Goal: Book appointment/travel/reservation

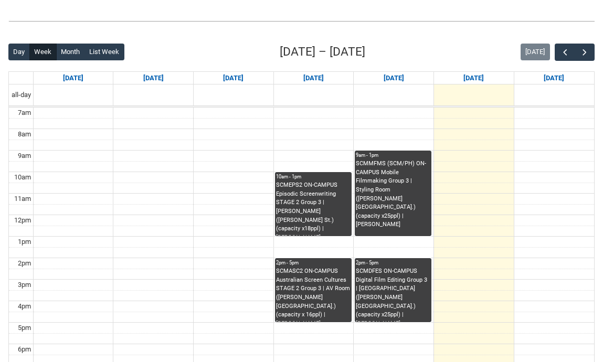
scroll to position [237, 0]
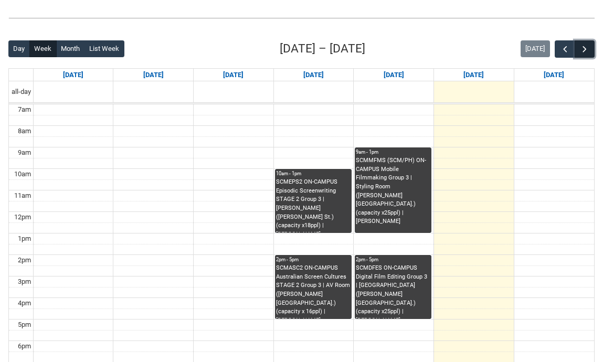
click at [584, 50] on span "button" at bounding box center [584, 49] width 10 height 10
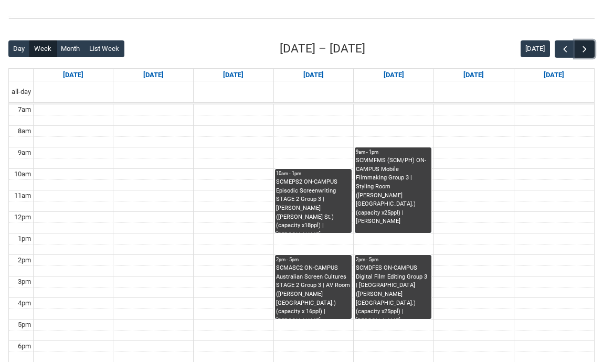
click at [584, 50] on span "button" at bounding box center [584, 49] width 10 height 10
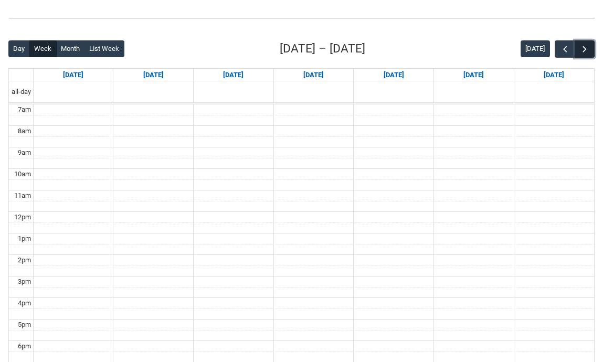
click at [584, 50] on span "button" at bounding box center [584, 49] width 10 height 10
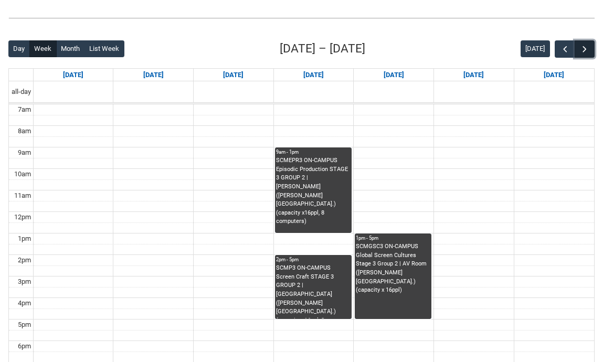
click at [584, 50] on span "button" at bounding box center [584, 49] width 10 height 10
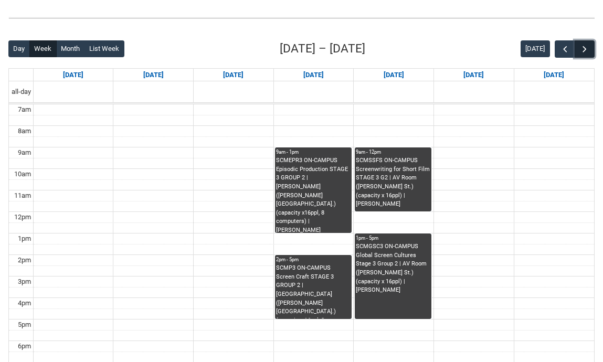
click at [584, 50] on span "button" at bounding box center [584, 49] width 10 height 10
click at [563, 45] on span "button" at bounding box center [565, 49] width 10 height 10
click at [580, 45] on span "button" at bounding box center [584, 49] width 10 height 10
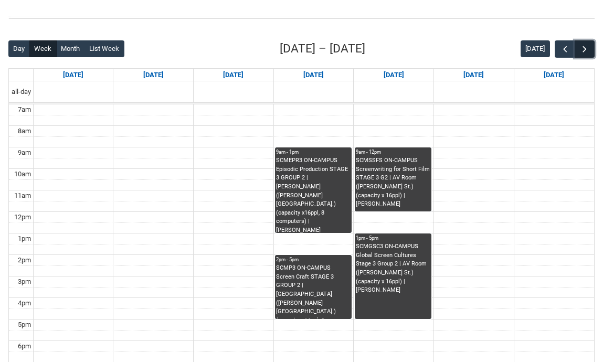
click at [580, 45] on span "button" at bounding box center [584, 49] width 10 height 10
click at [568, 45] on span "button" at bounding box center [565, 49] width 10 height 10
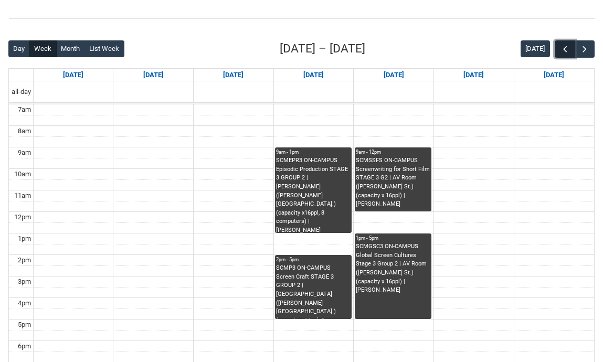
click at [568, 45] on span "button" at bounding box center [565, 49] width 10 height 10
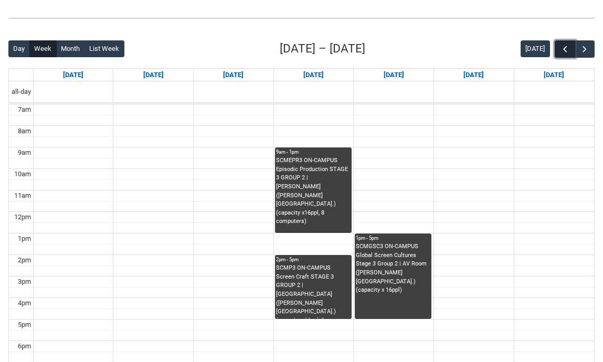
click at [567, 46] on span "button" at bounding box center [565, 49] width 10 height 10
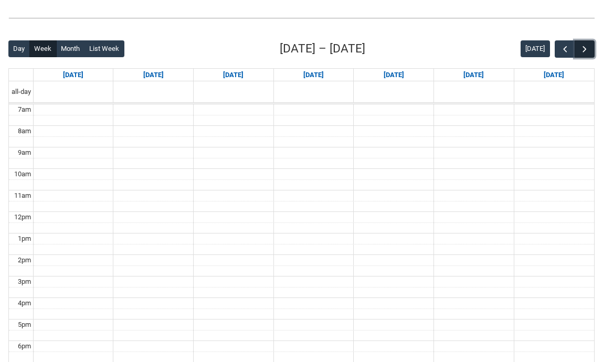
click at [590, 49] on button "button" at bounding box center [585, 48] width 20 height 17
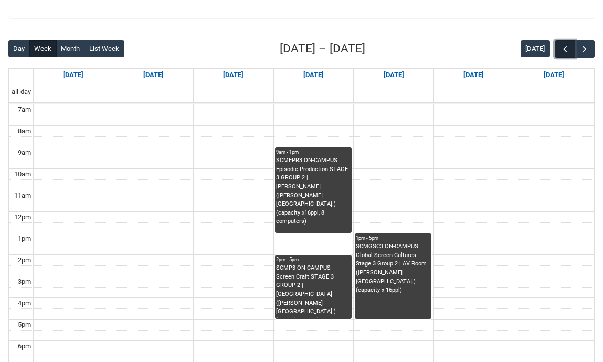
click at [562, 49] on span "button" at bounding box center [565, 49] width 10 height 10
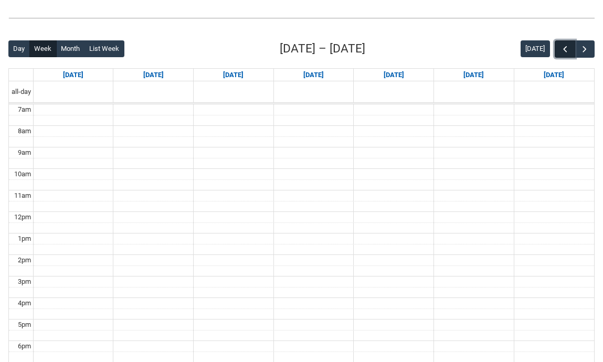
click at [572, 47] on button "button" at bounding box center [565, 48] width 20 height 17
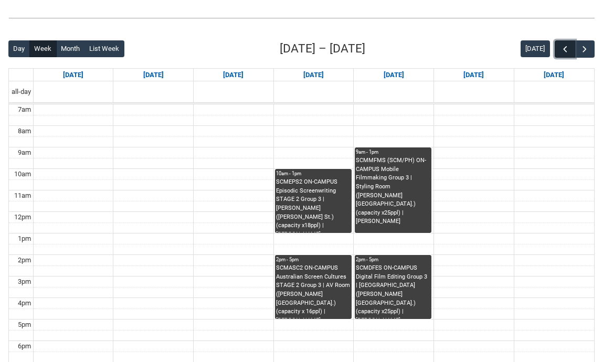
click at [572, 47] on button "button" at bounding box center [565, 48] width 20 height 17
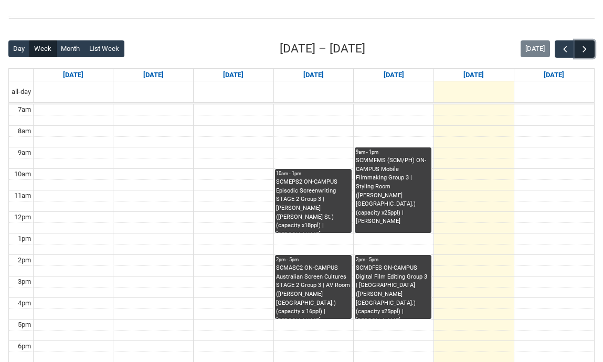
click at [594, 46] on button "button" at bounding box center [585, 48] width 20 height 17
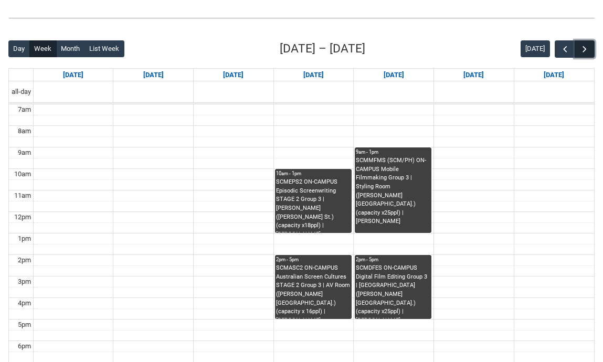
click at [594, 46] on button "button" at bounding box center [585, 48] width 20 height 17
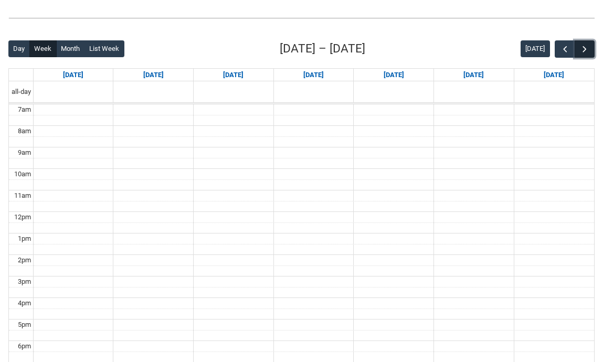
click at [594, 46] on button "button" at bounding box center [585, 48] width 20 height 17
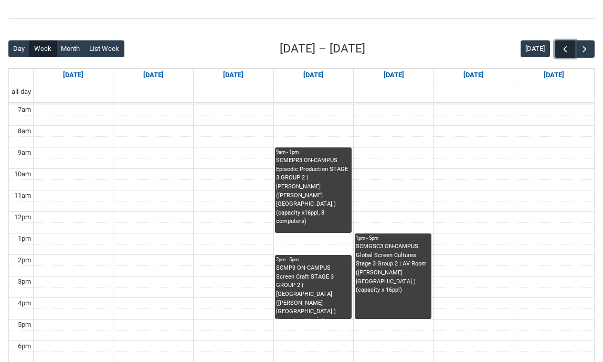
click at [570, 48] on button "button" at bounding box center [565, 48] width 20 height 17
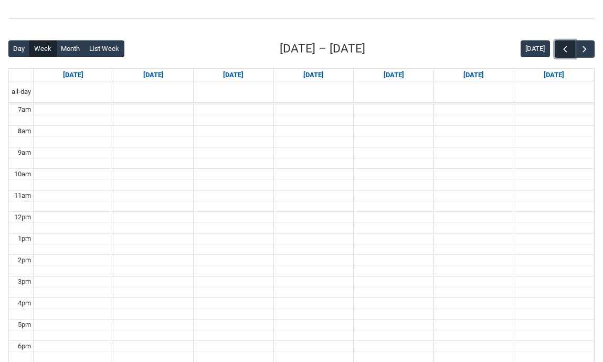
click at [570, 48] on button "button" at bounding box center [565, 48] width 20 height 17
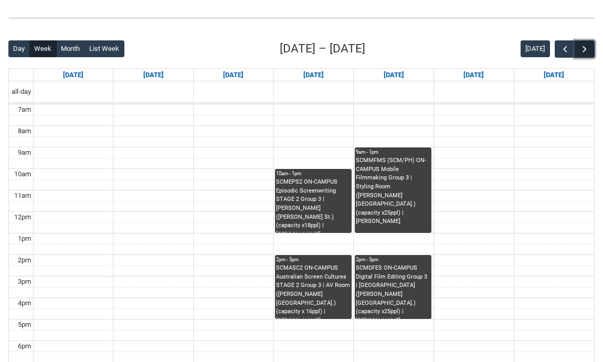
click at [582, 48] on span "button" at bounding box center [584, 49] width 10 height 10
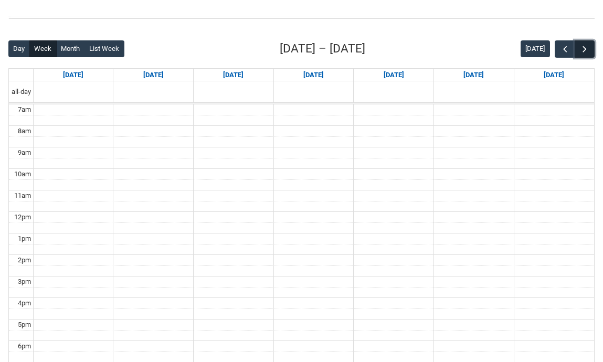
click at [582, 48] on span "button" at bounding box center [584, 49] width 10 height 10
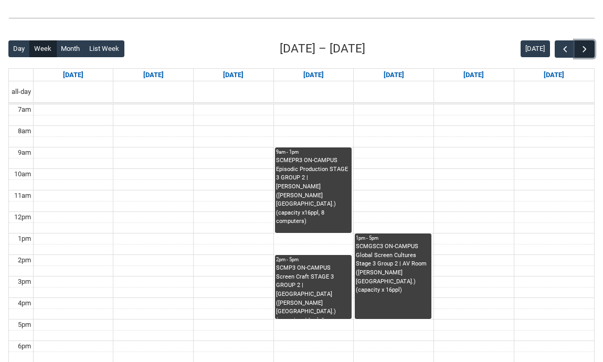
click at [575, 48] on button "button" at bounding box center [585, 48] width 20 height 17
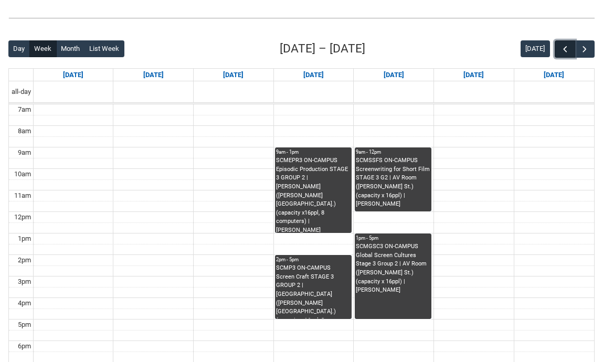
click at [571, 46] on button "button" at bounding box center [565, 48] width 20 height 17
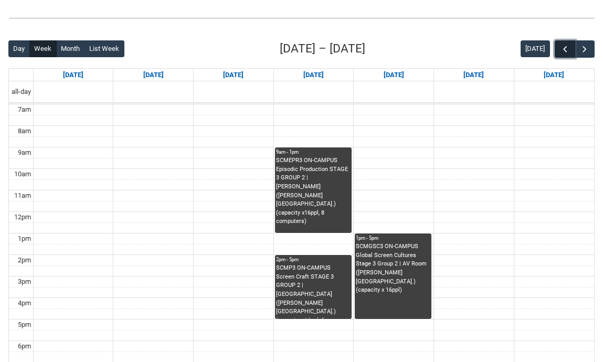
click at [571, 46] on button "button" at bounding box center [565, 48] width 20 height 17
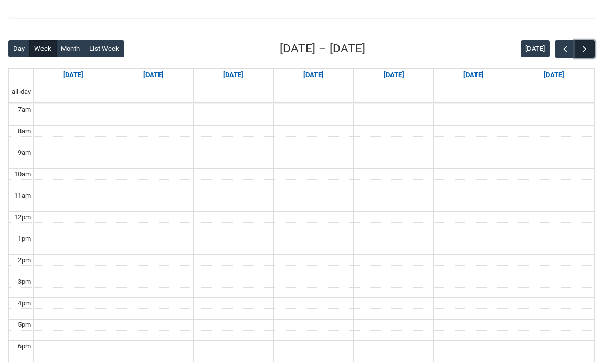
click at [588, 46] on span "button" at bounding box center [584, 49] width 10 height 10
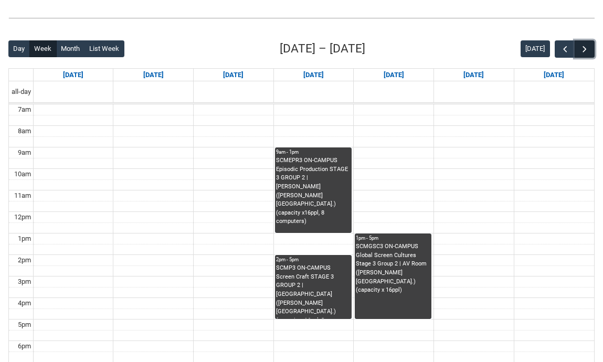
click at [588, 46] on span "button" at bounding box center [584, 49] width 10 height 10
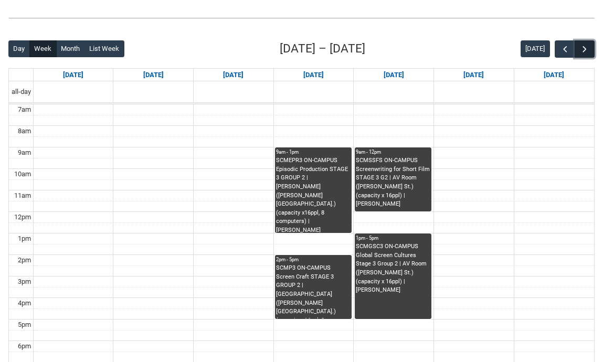
click at [588, 46] on span "button" at bounding box center [584, 49] width 10 height 10
click at [560, 49] on span "button" at bounding box center [565, 49] width 10 height 10
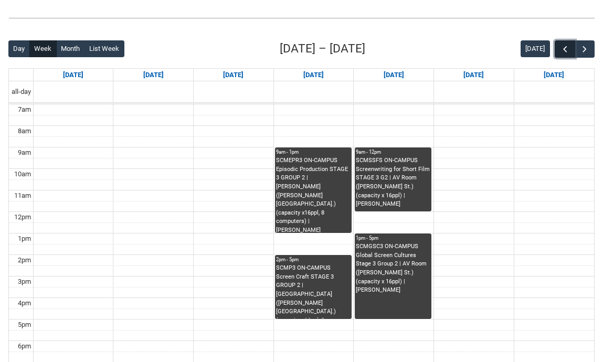
click at [560, 49] on span "button" at bounding box center [565, 49] width 10 height 10
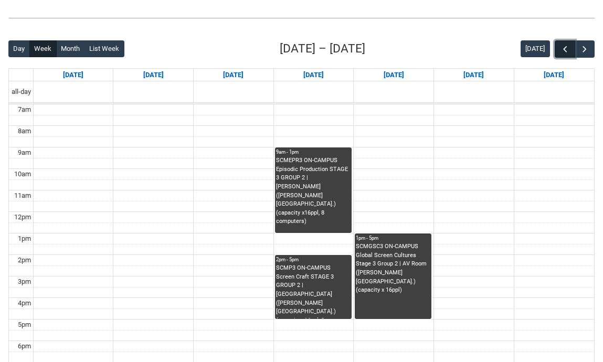
click at [560, 49] on span "button" at bounding box center [565, 49] width 10 height 10
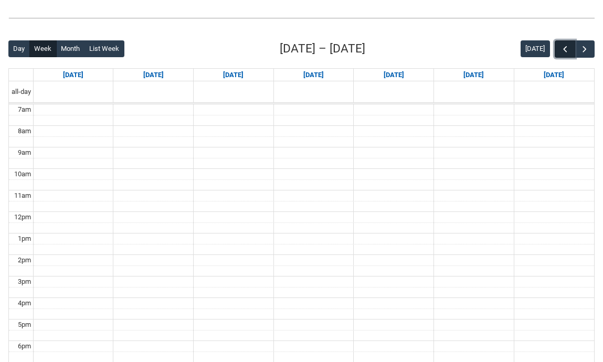
click at [560, 49] on span "button" at bounding box center [565, 49] width 10 height 10
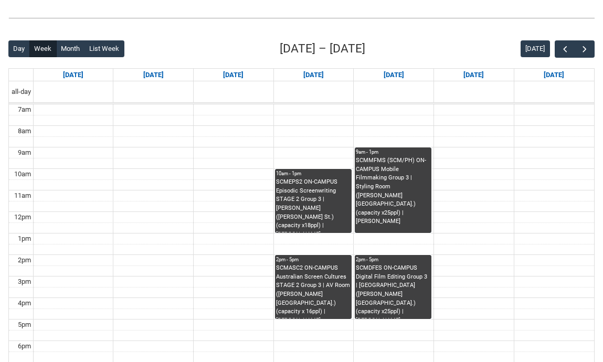
click at [554, 52] on div "[DATE]" at bounding box center [558, 48] width 74 height 17
click at [558, 52] on button "button" at bounding box center [565, 48] width 20 height 17
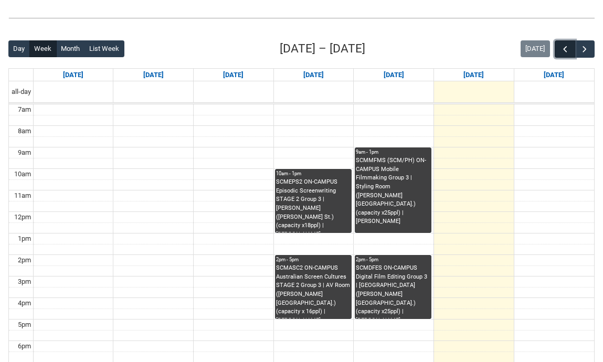
click at [558, 52] on button "button" at bounding box center [565, 48] width 20 height 17
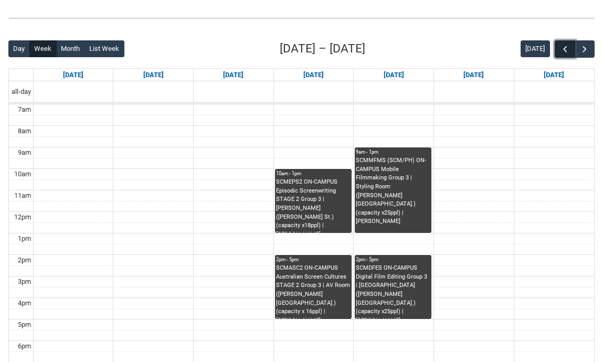
click at [558, 52] on button "button" at bounding box center [565, 48] width 20 height 17
click at [593, 52] on button "button" at bounding box center [585, 48] width 20 height 17
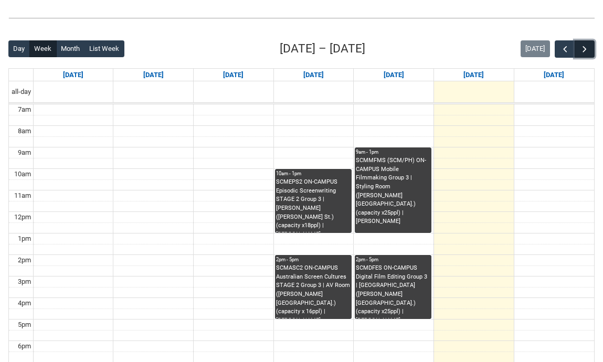
click at [593, 52] on button "button" at bounding box center [585, 48] width 20 height 17
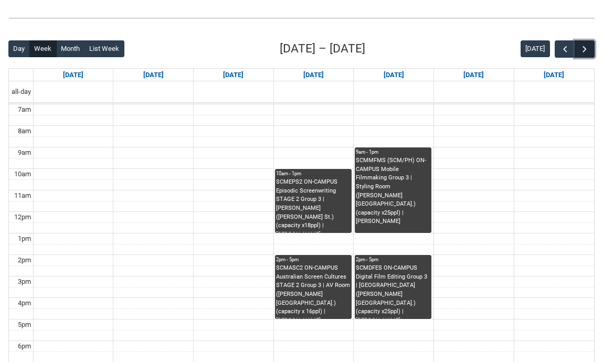
click at [593, 52] on button "button" at bounding box center [585, 48] width 20 height 17
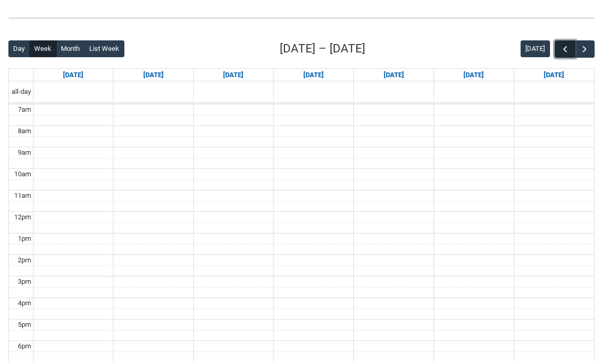
click at [568, 48] on span "button" at bounding box center [565, 49] width 10 height 10
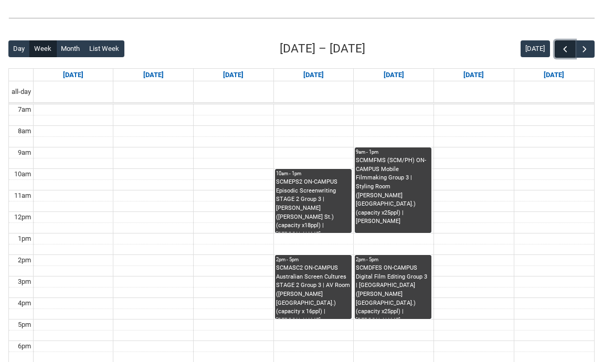
click at [568, 48] on span "button" at bounding box center [565, 49] width 10 height 10
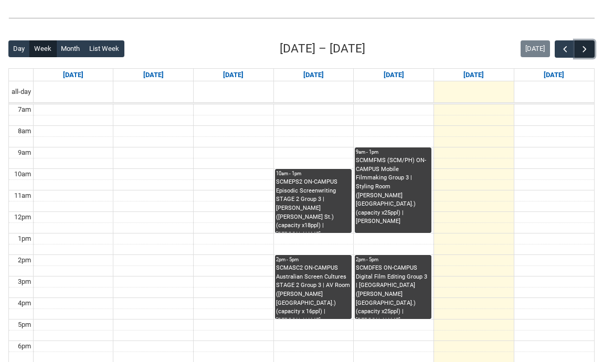
click at [590, 49] on button "button" at bounding box center [585, 48] width 20 height 17
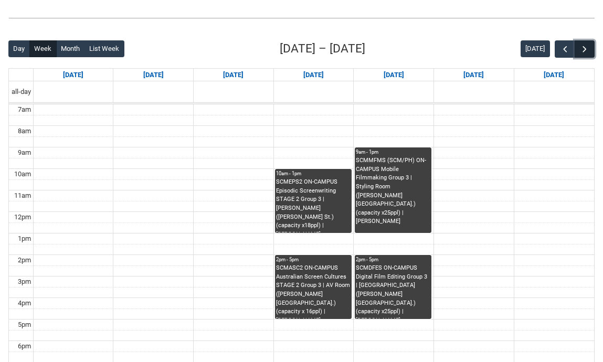
click at [590, 49] on button "button" at bounding box center [585, 48] width 20 height 17
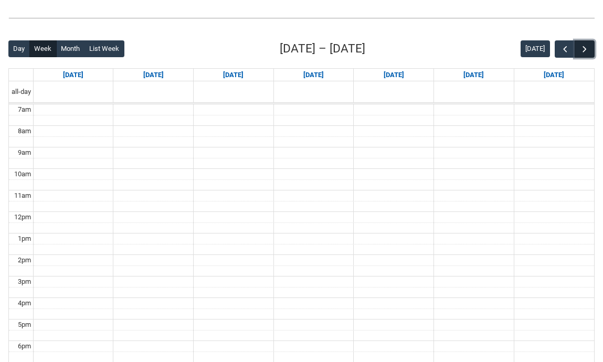
click at [590, 50] on button "button" at bounding box center [585, 48] width 20 height 17
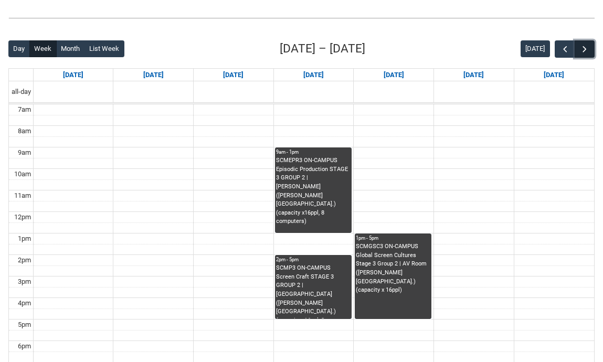
click at [590, 51] on button "button" at bounding box center [585, 48] width 20 height 17
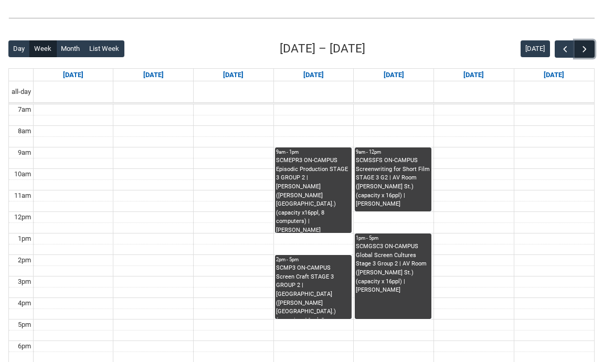
click at [590, 51] on button "button" at bounding box center [585, 48] width 20 height 17
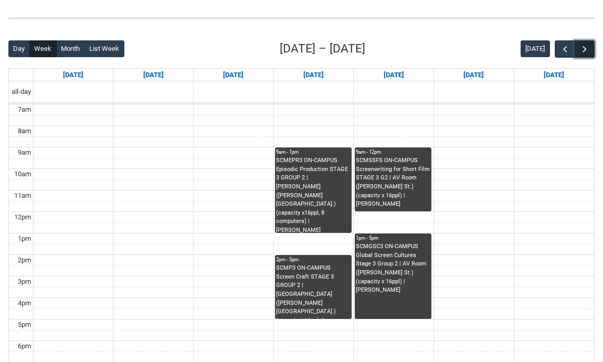
click at [590, 51] on button "button" at bounding box center [585, 48] width 20 height 17
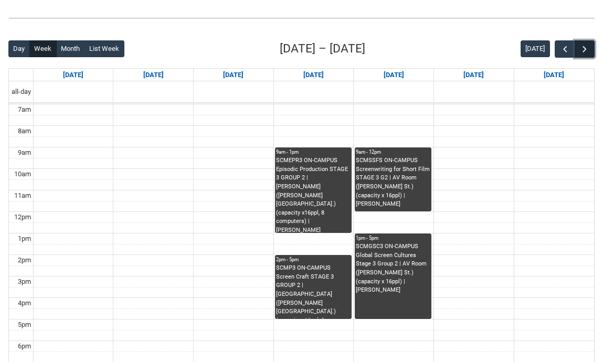
click at [590, 51] on button "button" at bounding box center [585, 48] width 20 height 17
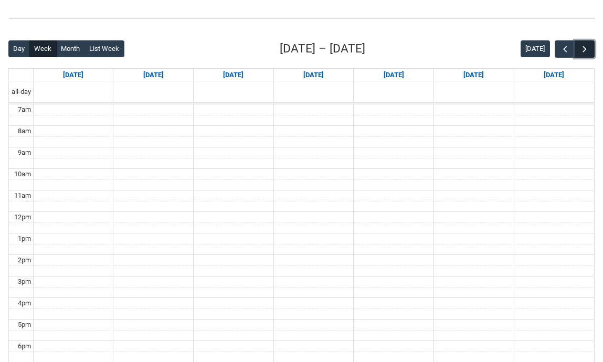
click at [590, 51] on button "button" at bounding box center [585, 48] width 20 height 17
click at [569, 46] on span "button" at bounding box center [565, 49] width 10 height 10
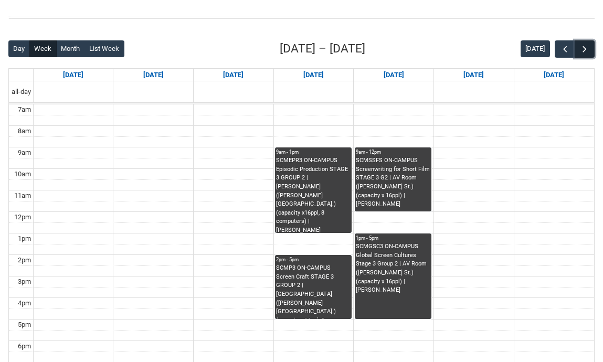
click at [589, 45] on button "button" at bounding box center [585, 48] width 20 height 17
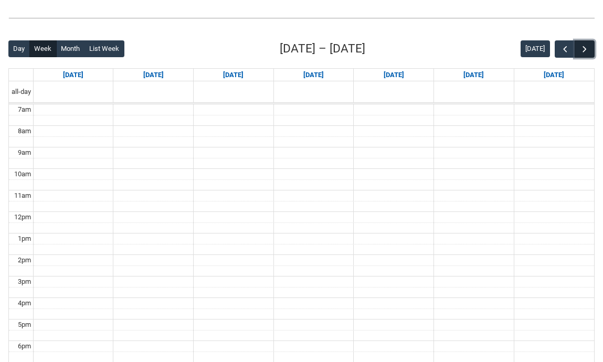
click at [589, 45] on button "button" at bounding box center [585, 48] width 20 height 17
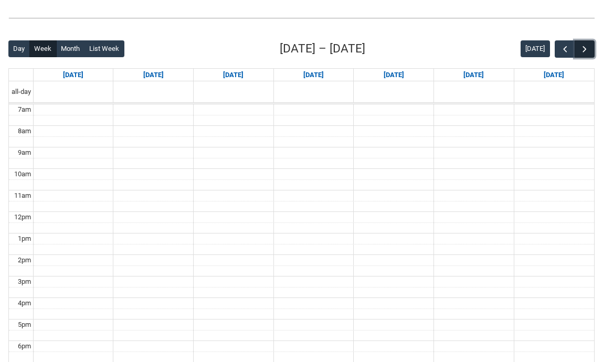
click at [589, 45] on button "button" at bounding box center [585, 48] width 20 height 17
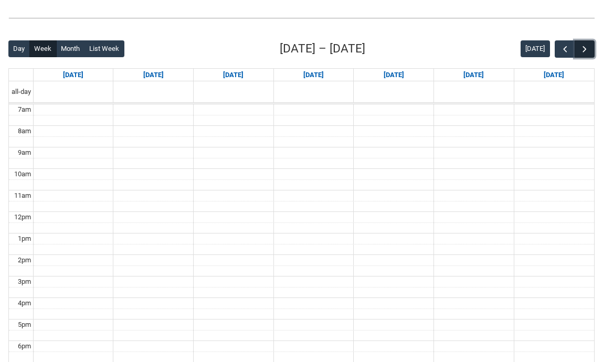
click at [589, 45] on button "button" at bounding box center [585, 48] width 20 height 17
click at [575, 45] on button "button" at bounding box center [585, 48] width 20 height 17
click at [572, 47] on button "button" at bounding box center [565, 48] width 20 height 17
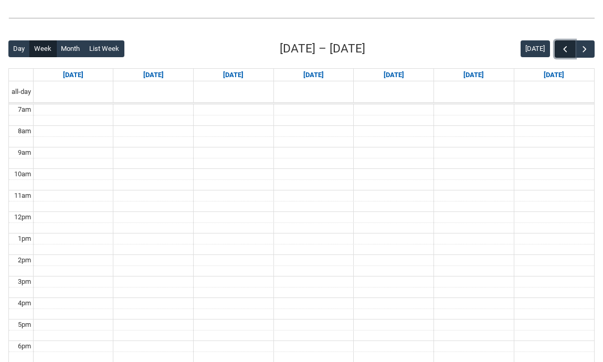
click at [572, 47] on button "button" at bounding box center [565, 48] width 20 height 17
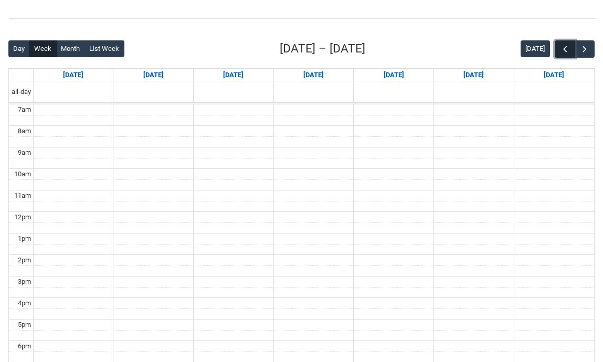
click at [572, 47] on button "button" at bounding box center [565, 48] width 20 height 17
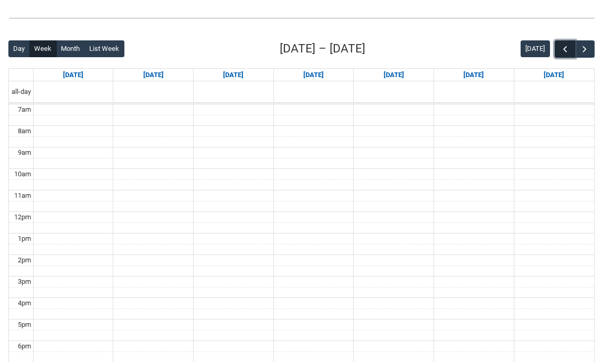
click at [572, 47] on button "button" at bounding box center [565, 48] width 20 height 17
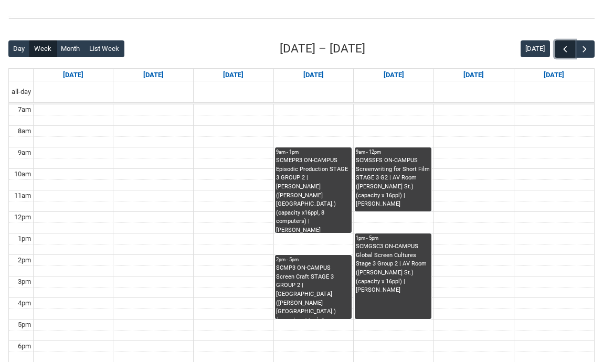
click at [572, 47] on button "button" at bounding box center [565, 48] width 20 height 17
click at [468, 184] on td at bounding box center [313, 185] width 561 height 11
click at [561, 46] on span "button" at bounding box center [565, 49] width 10 height 10
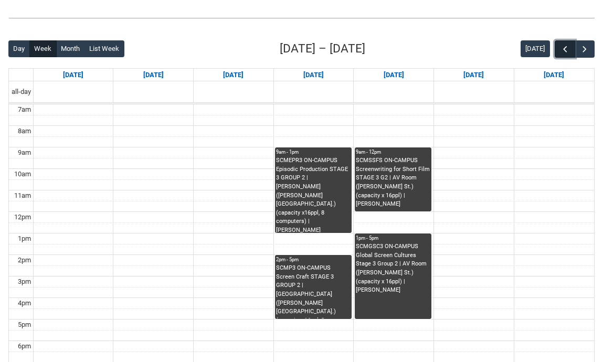
click at [561, 46] on span "button" at bounding box center [565, 49] width 10 height 10
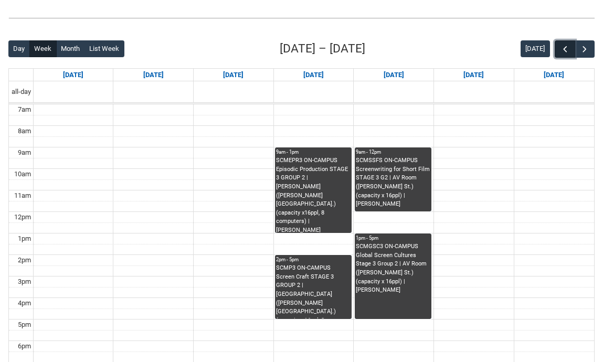
click at [561, 46] on span "button" at bounding box center [565, 49] width 10 height 10
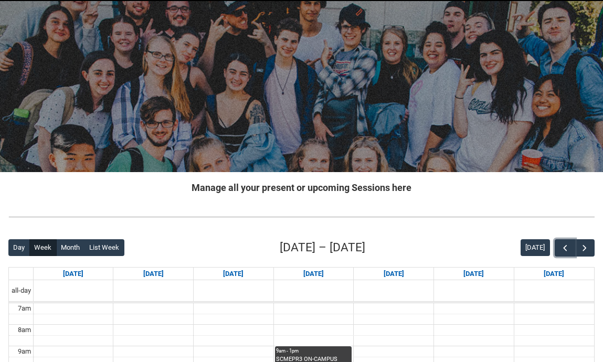
scroll to position [0, 0]
